Goal: Information Seeking & Learning: Learn about a topic

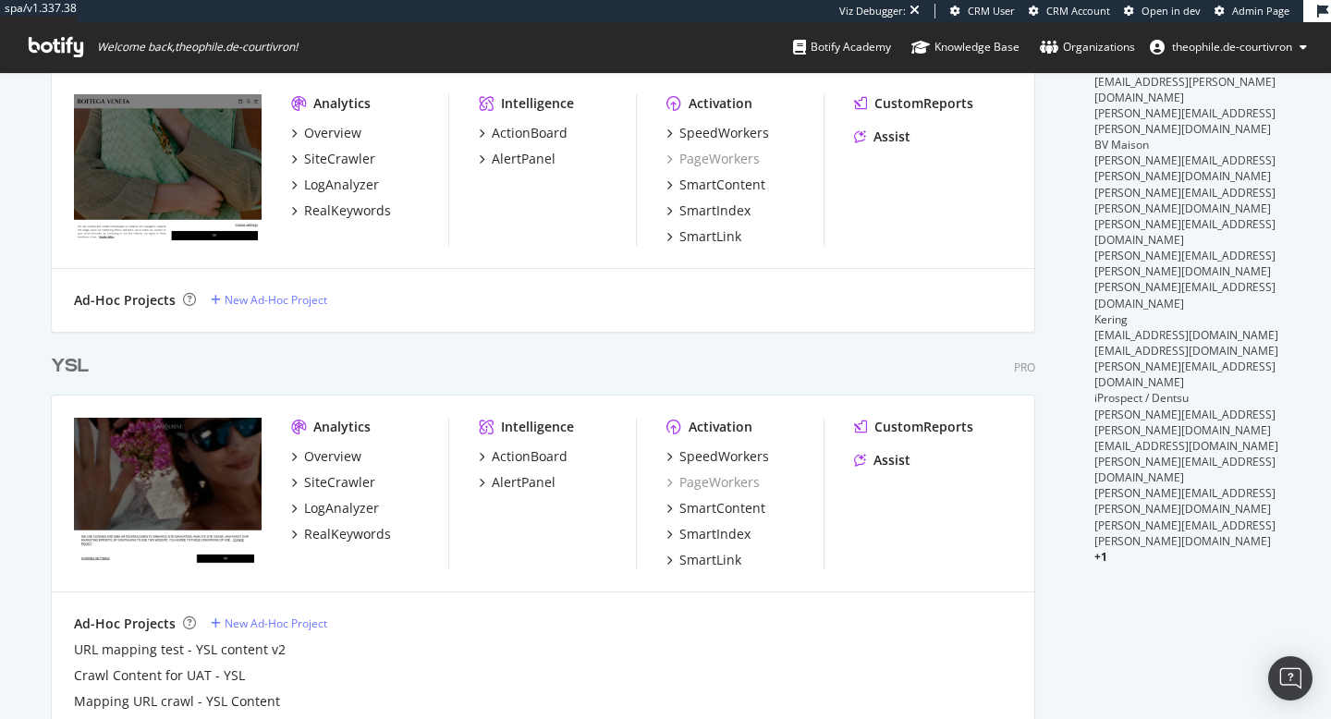
scroll to position [963, 0]
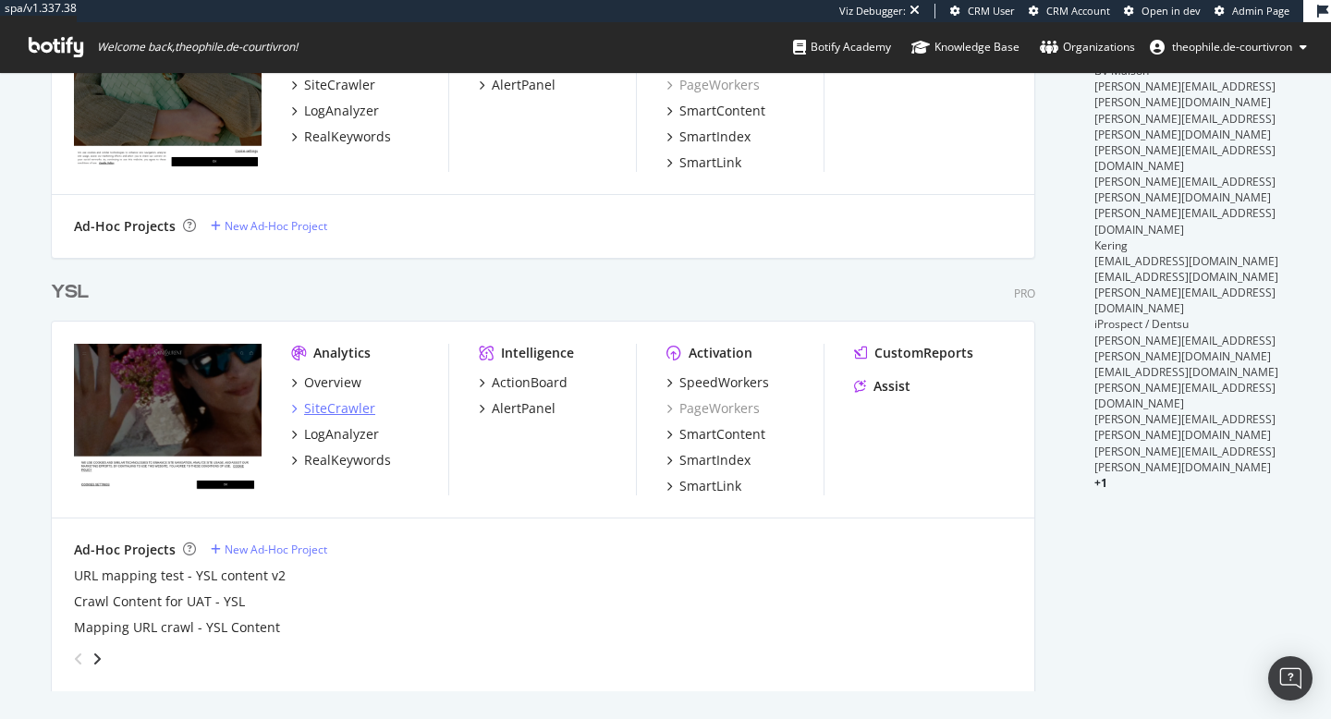
click at [342, 409] on div "SiteCrawler" at bounding box center [339, 408] width 71 height 18
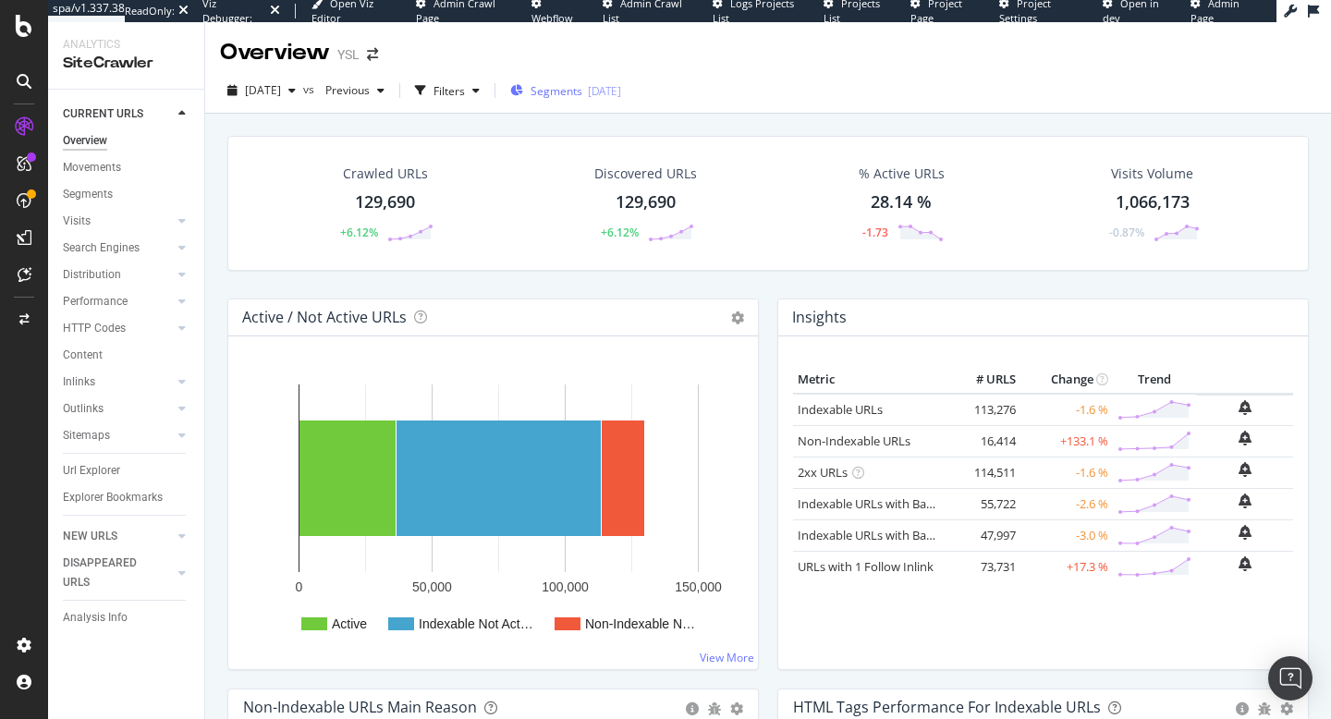
click at [582, 91] on span "Segments" at bounding box center [557, 91] width 52 height 16
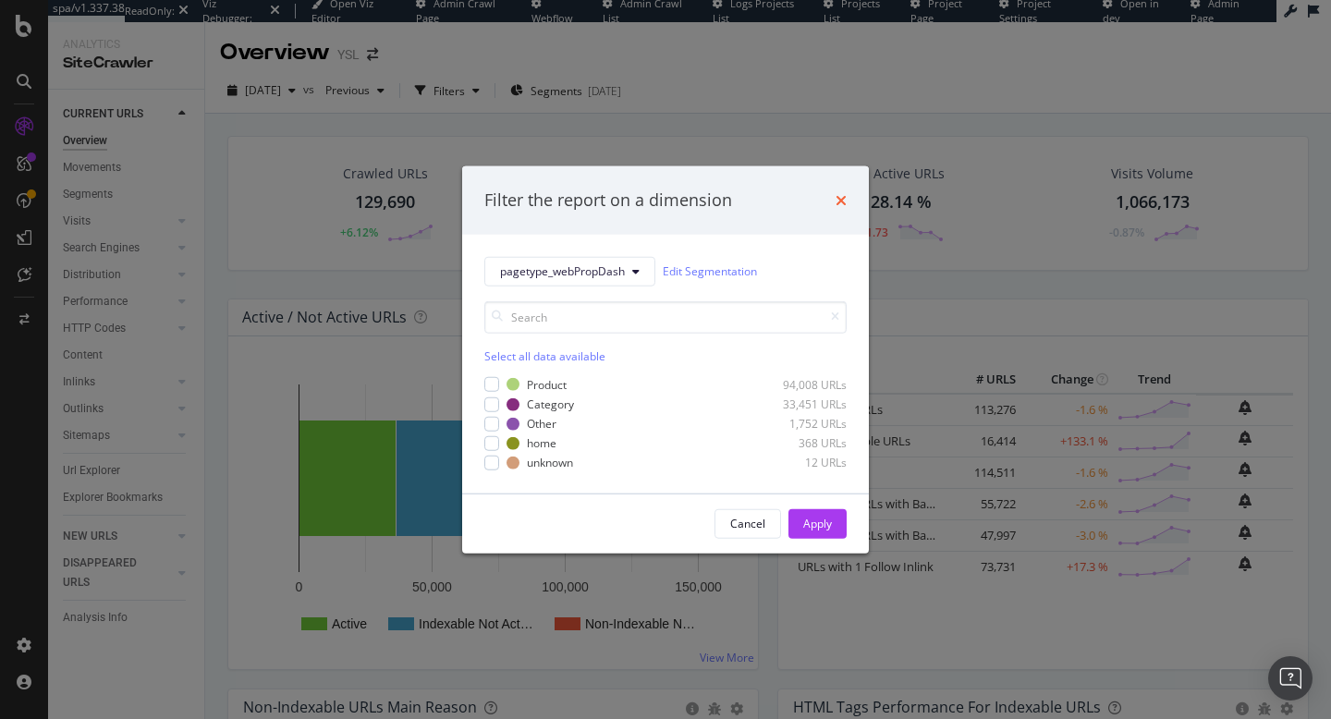
click at [843, 198] on icon "times" at bounding box center [841, 200] width 11 height 15
